Goal: Navigation & Orientation: Find specific page/section

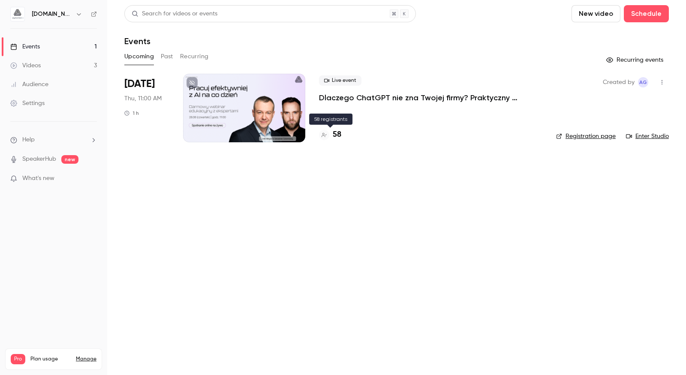
click at [339, 138] on h4 "58" at bounding box center [337, 135] width 9 height 12
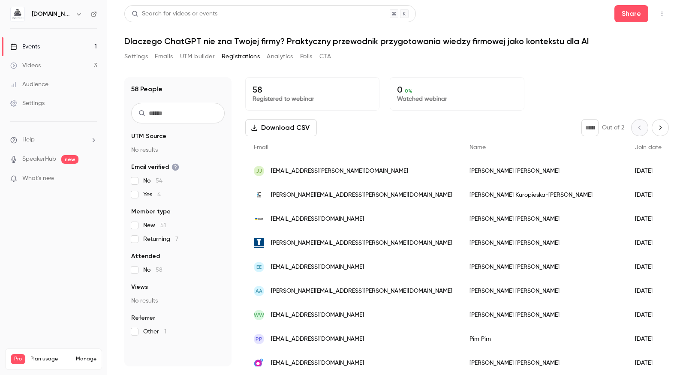
click at [44, 52] on link "Events 1" at bounding box center [53, 46] width 107 height 19
